Goal: Task Accomplishment & Management: Manage account settings

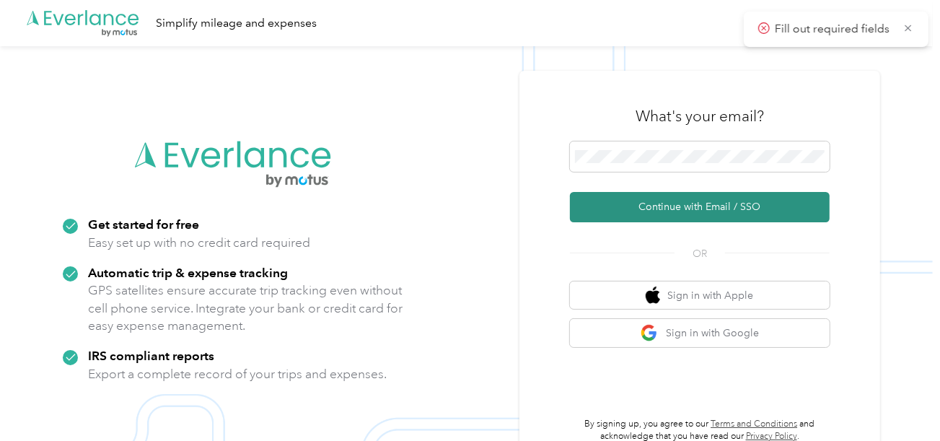
click at [631, 210] on button "Continue with Email / SSO" at bounding box center [700, 207] width 260 height 30
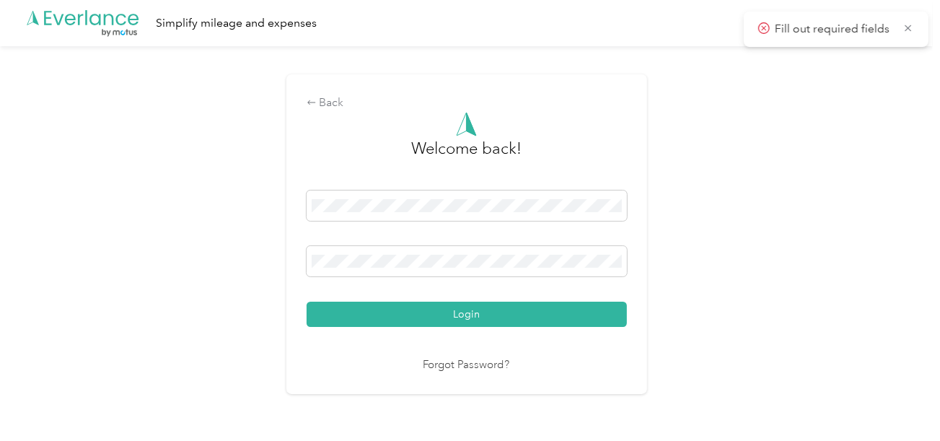
click at [519, 332] on div "Welcome back! Login Forgot Password?" at bounding box center [467, 243] width 320 height 262
drag, startPoint x: 529, startPoint y: 312, endPoint x: 852, endPoint y: 247, distance: 328.8
click at [532, 310] on button "Login" at bounding box center [467, 313] width 320 height 25
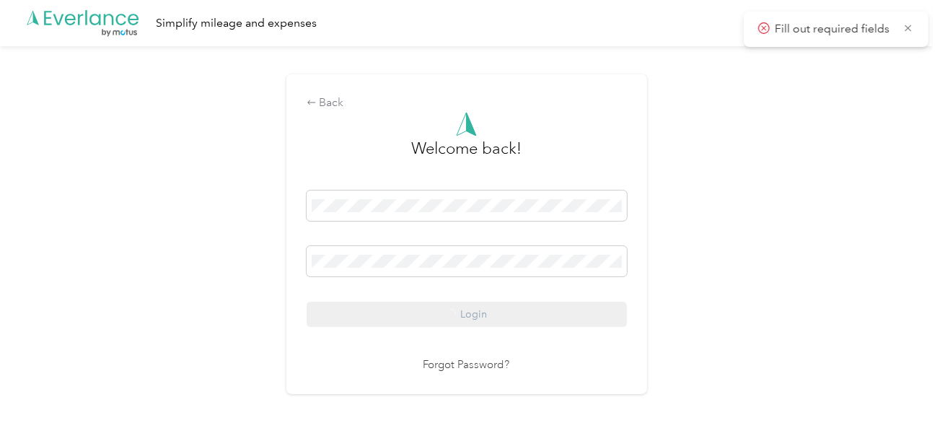
click at [863, 244] on div "Back Welcome back! Login Forgot Password?" at bounding box center [466, 240] width 932 height 388
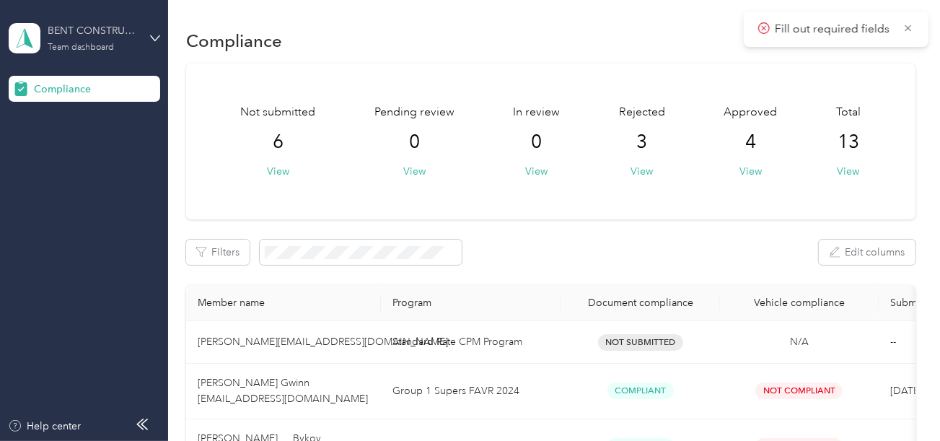
drag, startPoint x: 72, startPoint y: 37, endPoint x: 87, endPoint y: 46, distance: 17.2
click at [77, 38] on div "BENT CONSTRUCTION LLC Team dashboard" at bounding box center [93, 37] width 90 height 29
click at [74, 141] on div "Log out" at bounding box center [160, 149] width 283 height 25
